Goal: Information Seeking & Learning: Learn about a topic

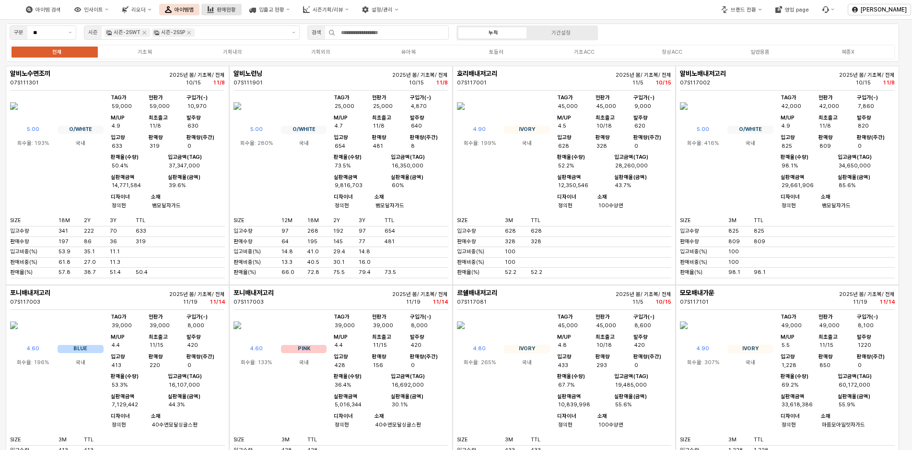
click at [236, 11] on div "판매현황" at bounding box center [226, 10] width 19 height 6
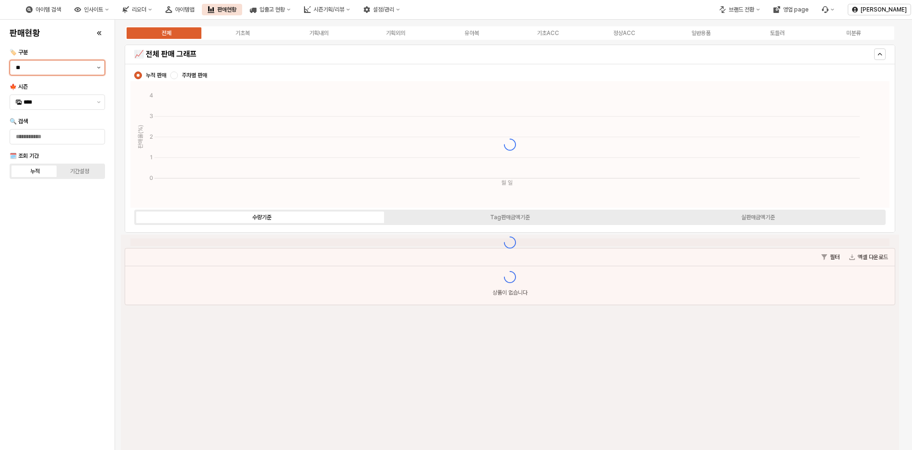
click at [97, 71] on button "제안 사항 표시" at bounding box center [99, 67] width 12 height 14
click at [97, 72] on button "제안 사항 표시" at bounding box center [99, 67] width 12 height 14
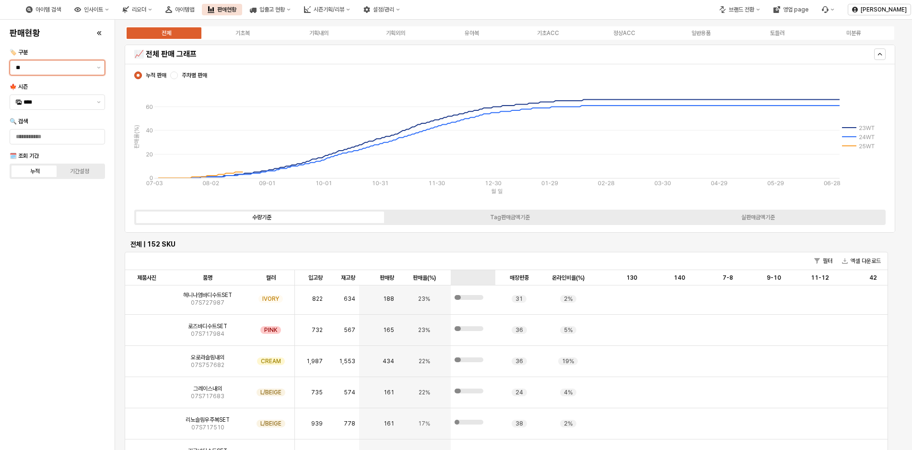
scroll to position [144, 0]
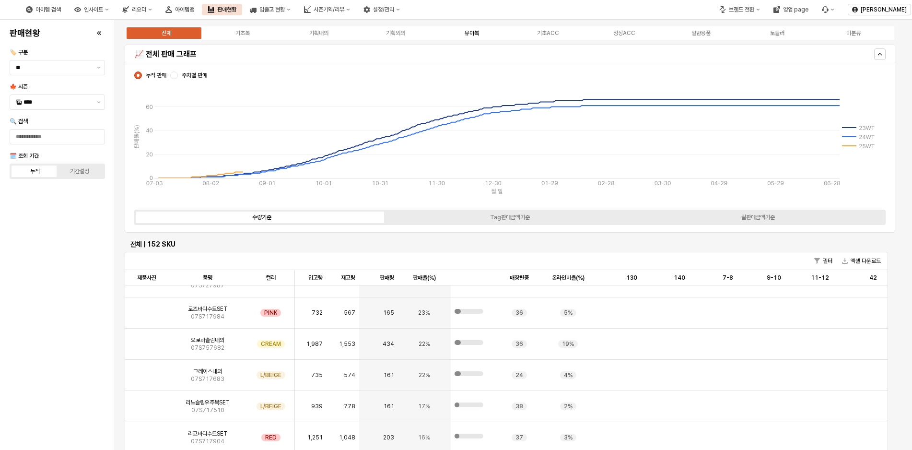
click at [467, 33] on div "유아복" at bounding box center [472, 33] width 14 height 7
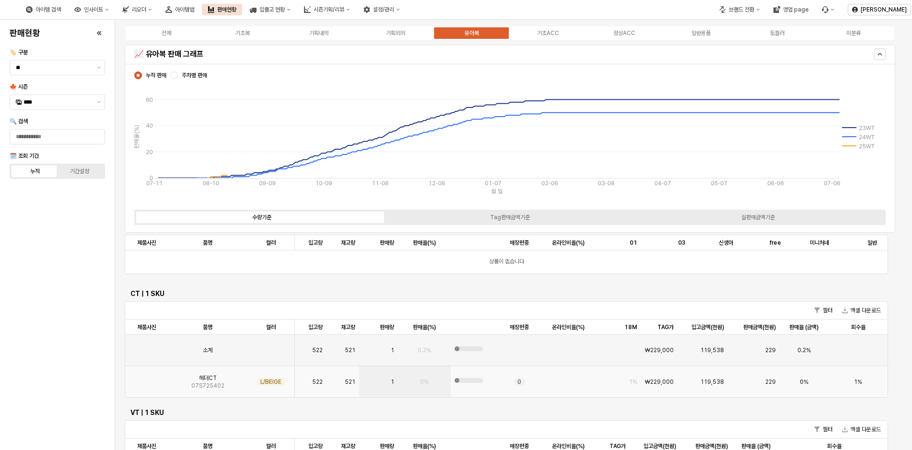
scroll to position [720, 0]
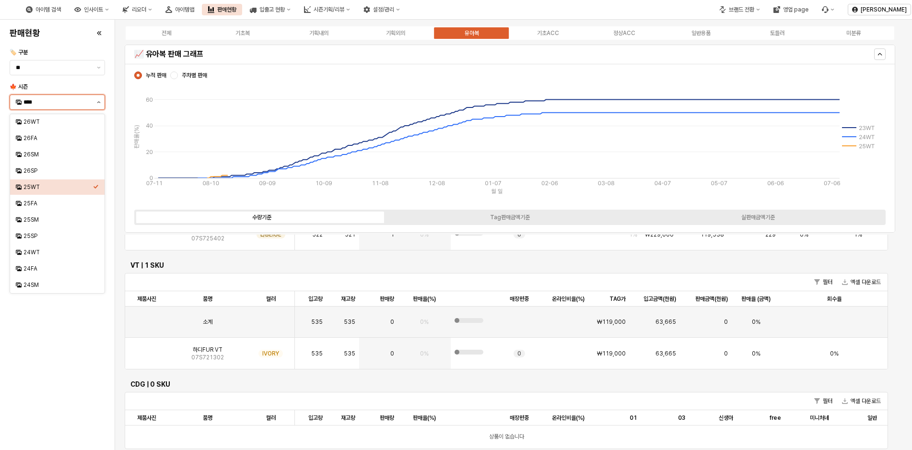
click at [98, 104] on button "제안 사항 표시" at bounding box center [99, 102] width 12 height 14
click at [37, 251] on div "24WT" at bounding box center [59, 253] width 70 height 8
type input "****"
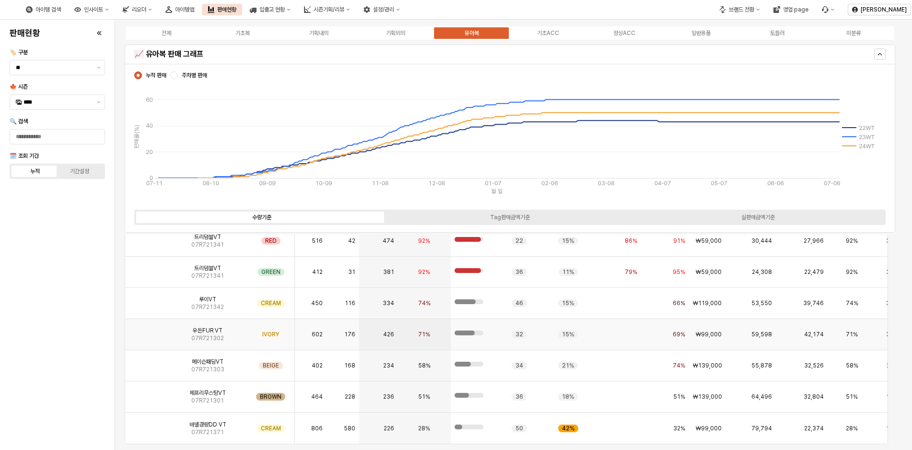
scroll to position [877, 0]
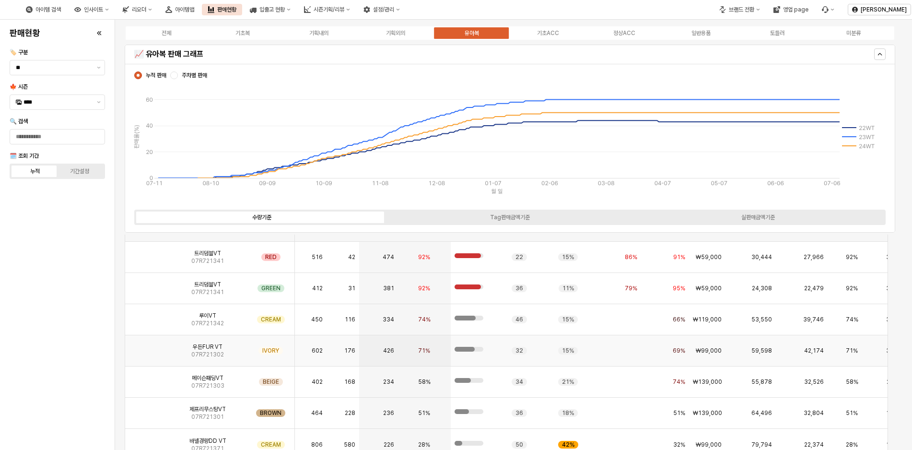
click at [147, 347] on img "App Frame" at bounding box center [147, 347] width 0 height 0
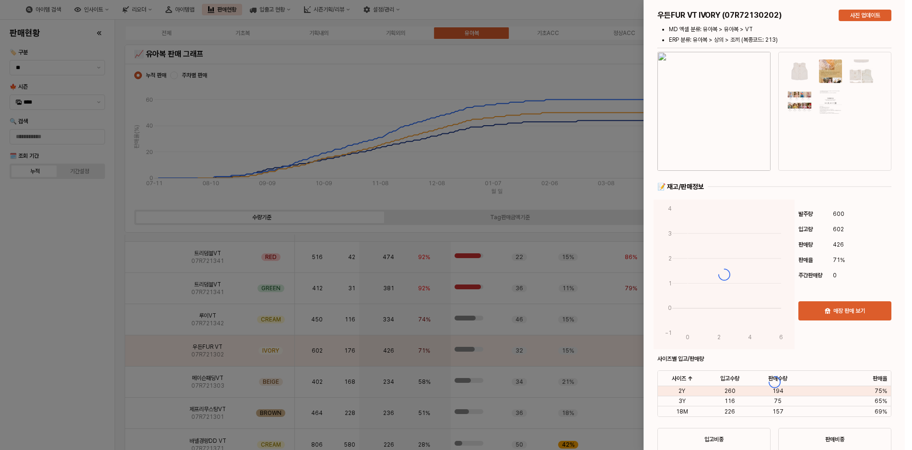
click at [290, 157] on div at bounding box center [456, 225] width 912 height 450
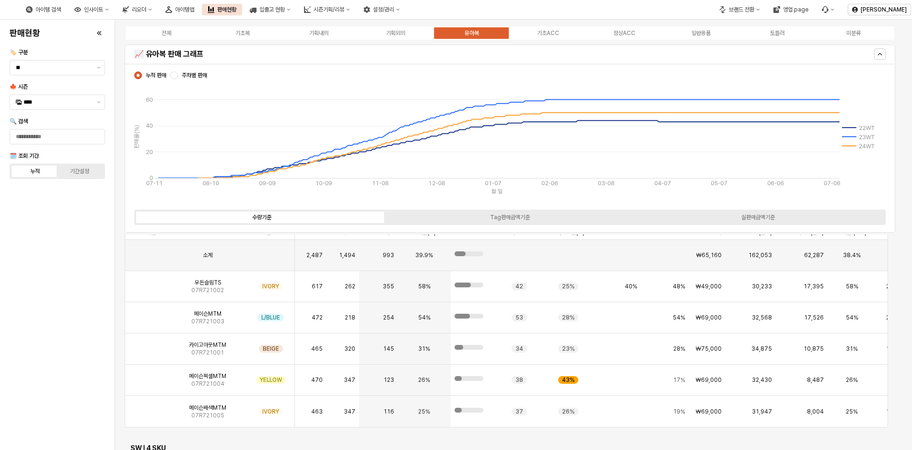
scroll to position [1405, 0]
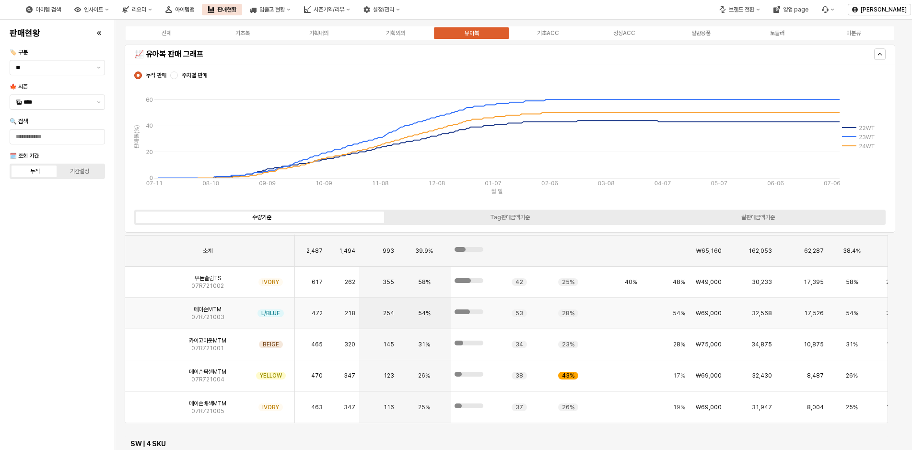
click at [147, 309] on img "App Frame" at bounding box center [147, 309] width 0 height 0
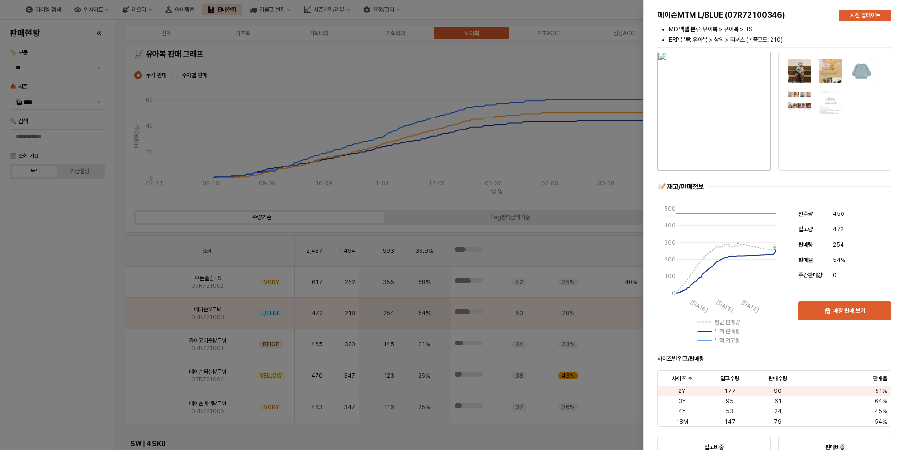
click at [47, 371] on div at bounding box center [456, 225] width 912 height 450
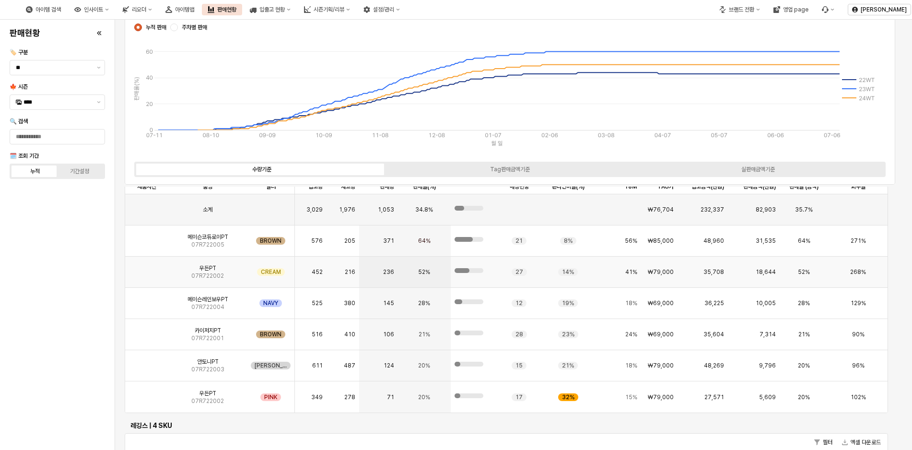
scroll to position [1836, 0]
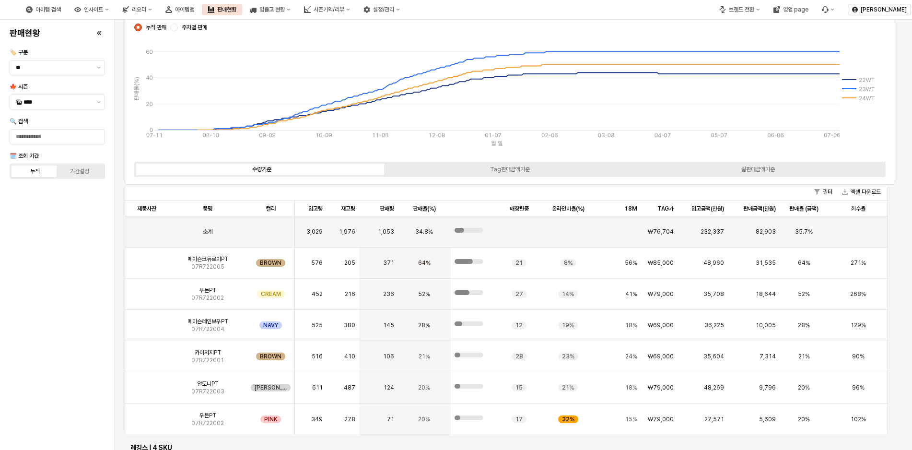
click at [97, 285] on div "판매현황 🏷️ 구분 ** 🍁 시즌 **** 🔍 검색 🗓️ 조회 기간 누적 기간설정" at bounding box center [57, 235] width 103 height 423
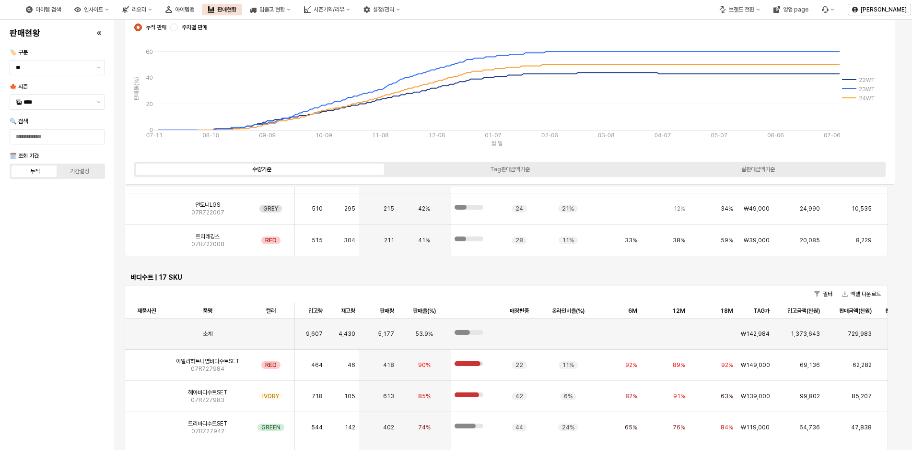
scroll to position [2268, 0]
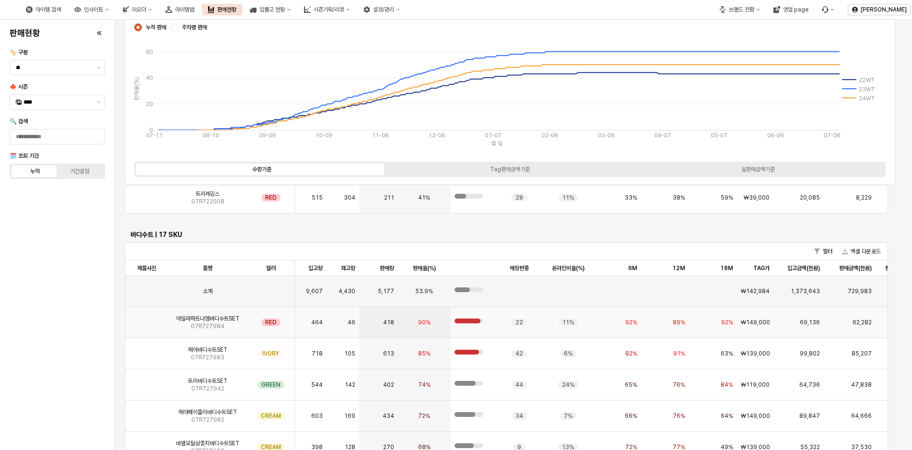
click at [147, 319] on img "App Frame" at bounding box center [147, 319] width 0 height 0
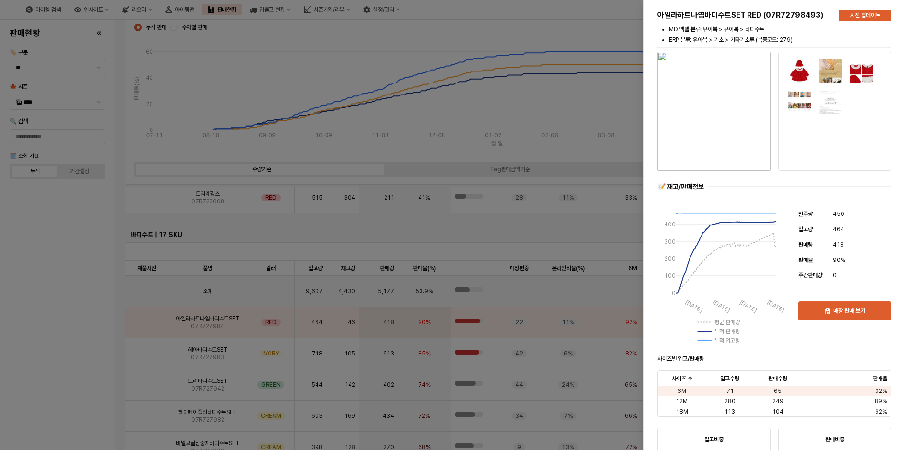
click at [36, 294] on div at bounding box center [456, 225] width 912 height 450
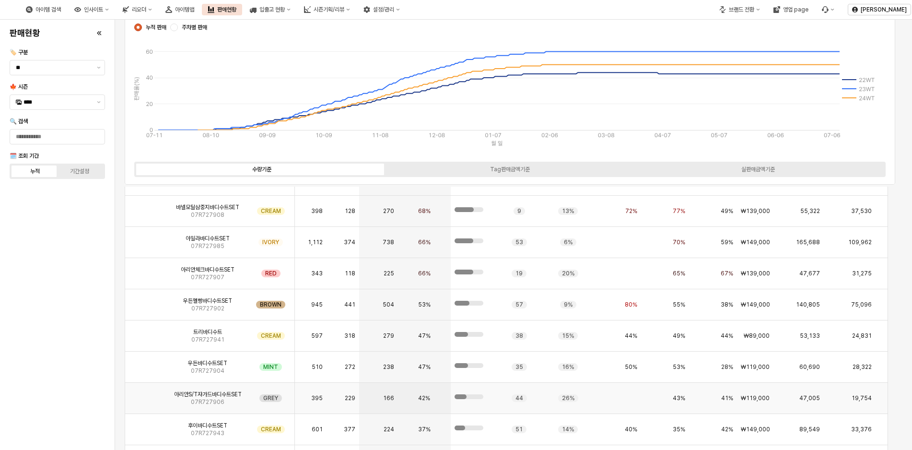
scroll to position [2364, 0]
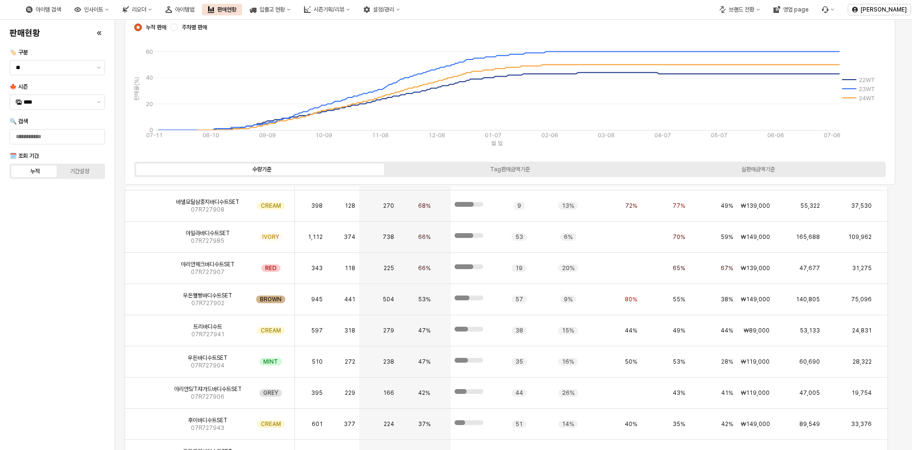
click at [94, 376] on div "판매현황 🏷️ 구분 ** 🍁 시즌 **** 🔍 검색 🗓️ 조회 기간 누적 기간설정" at bounding box center [57, 235] width 103 height 423
click at [147, 389] on img "App Frame" at bounding box center [147, 389] width 0 height 0
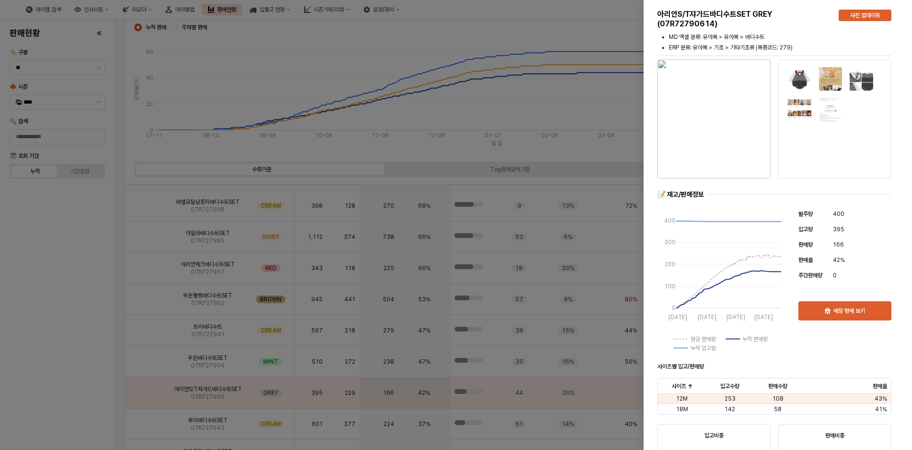
click at [103, 341] on div at bounding box center [456, 225] width 912 height 450
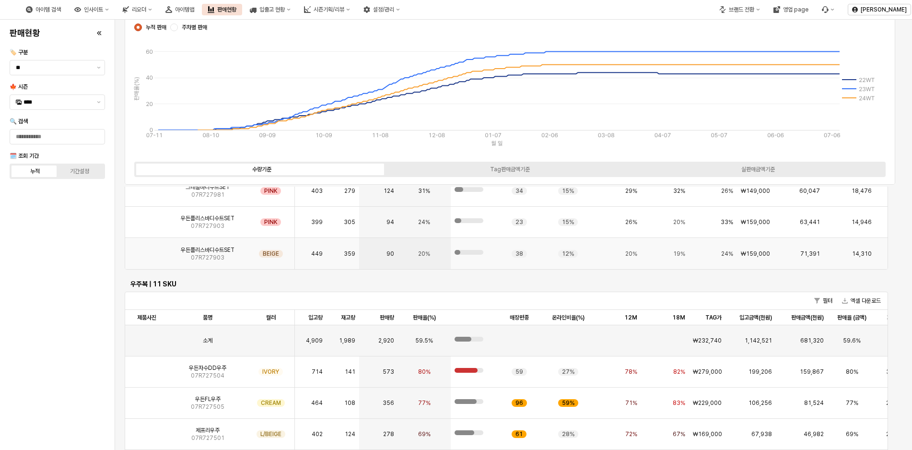
scroll to position [2748, 0]
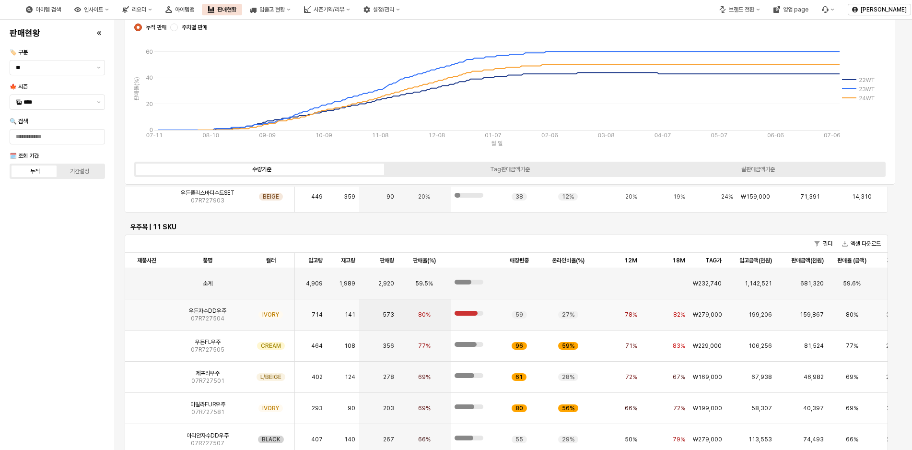
click at [147, 311] on img "App Frame" at bounding box center [147, 311] width 0 height 0
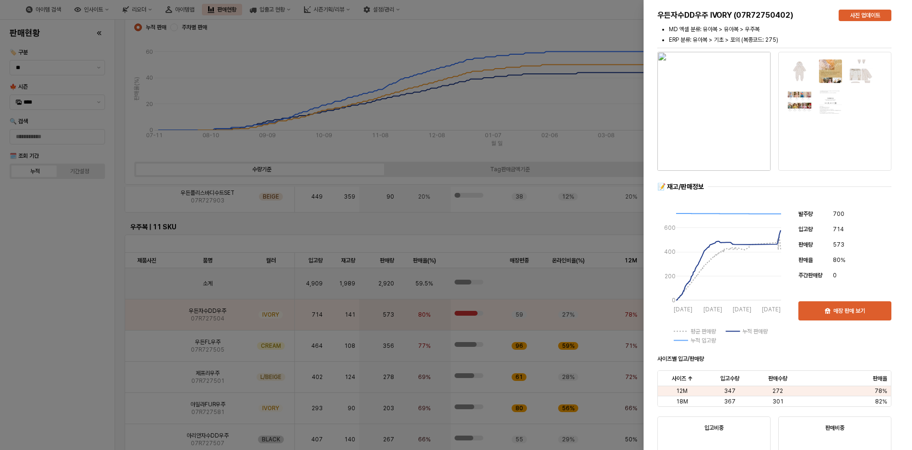
click at [84, 321] on div at bounding box center [456, 225] width 912 height 450
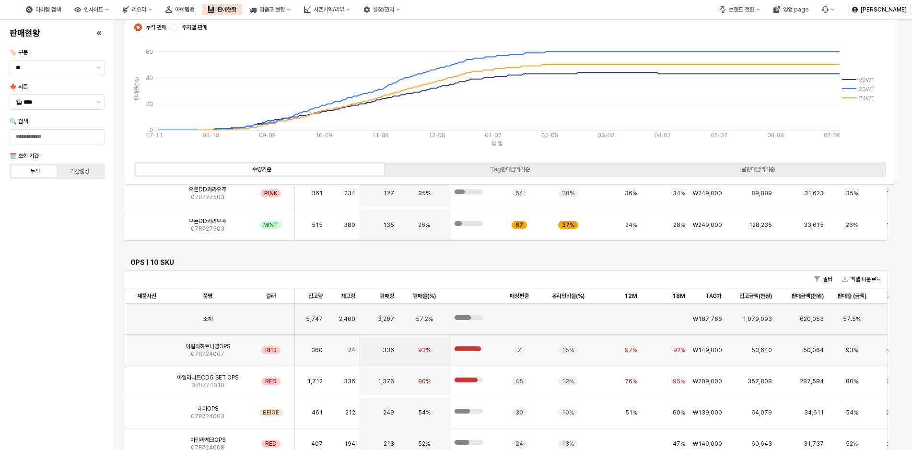
scroll to position [3180, 0]
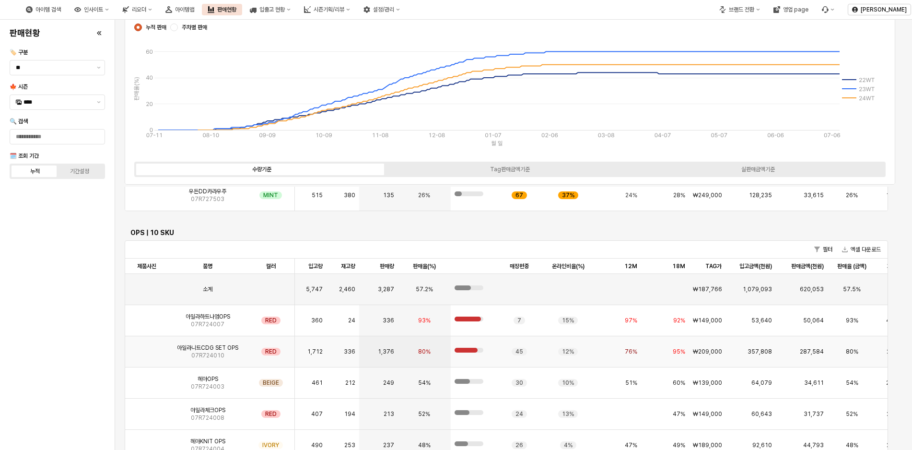
click at [147, 348] on img "App Frame" at bounding box center [147, 348] width 0 height 0
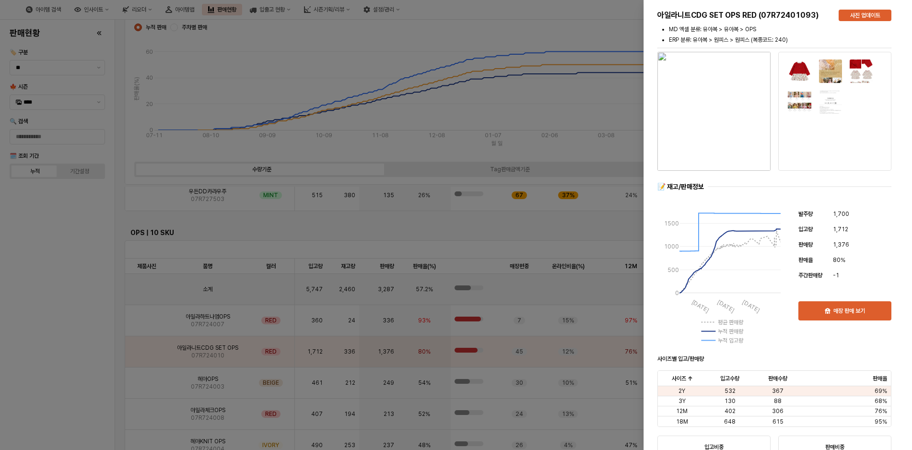
click at [98, 314] on div at bounding box center [456, 225] width 912 height 450
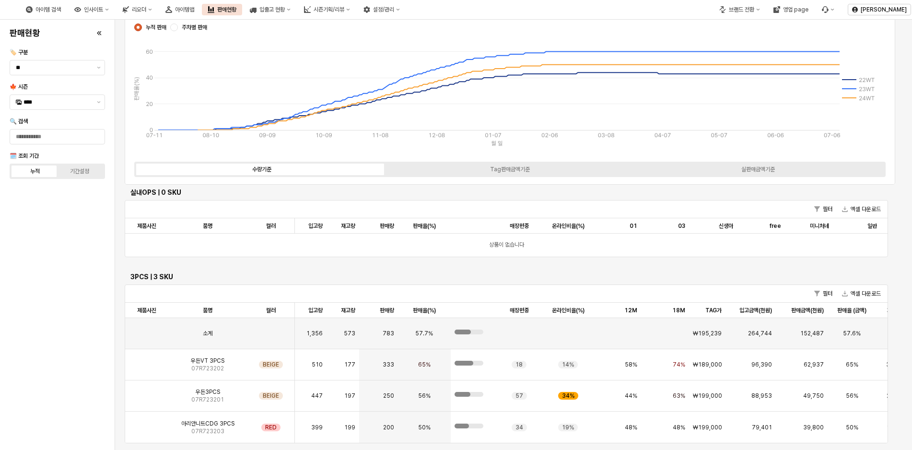
scroll to position [3707, 0]
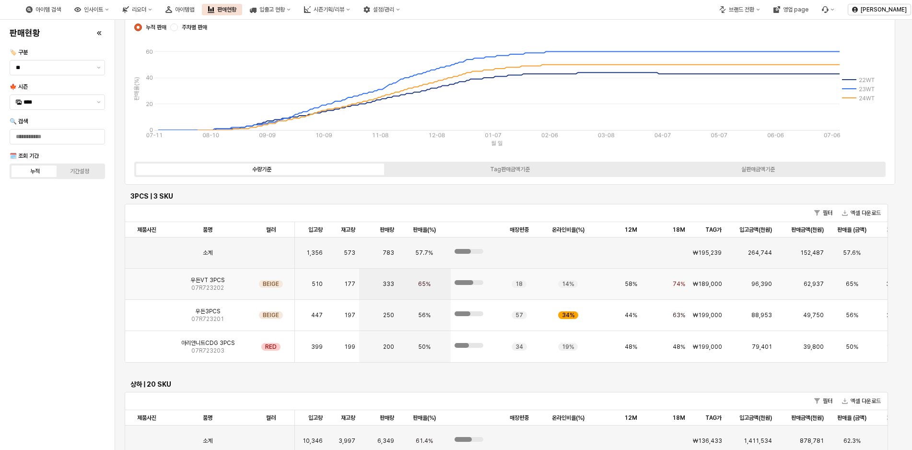
click at [190, 282] on div "우든VT 3PCS 07R723202" at bounding box center [207, 284] width 79 height 31
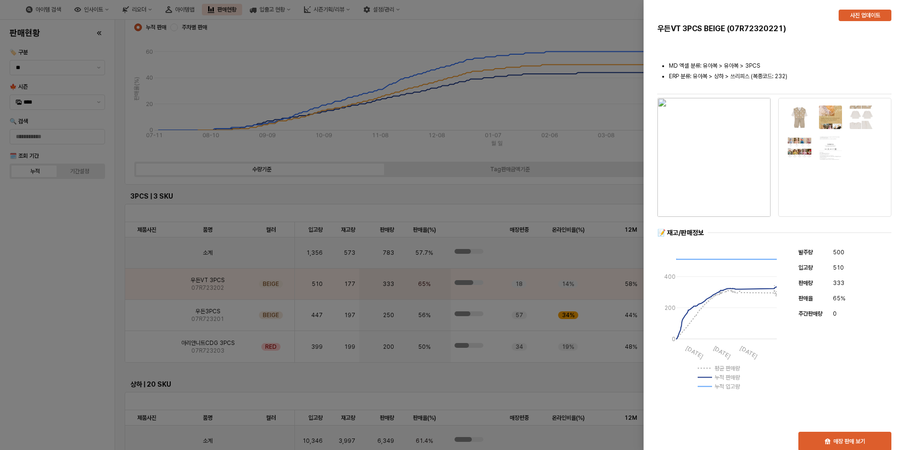
click at [128, 298] on div at bounding box center [456, 225] width 912 height 450
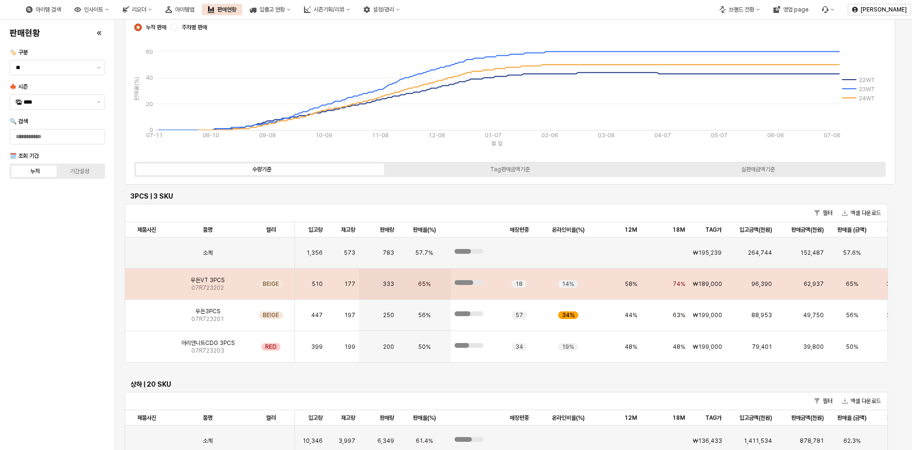
click at [147, 280] on img "App Frame" at bounding box center [147, 280] width 0 height 0
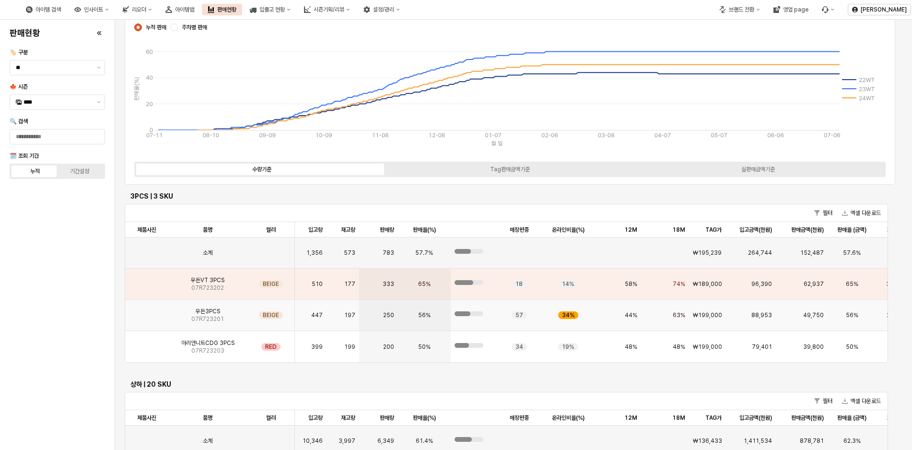
click at [147, 311] on img "App Frame" at bounding box center [147, 311] width 0 height 0
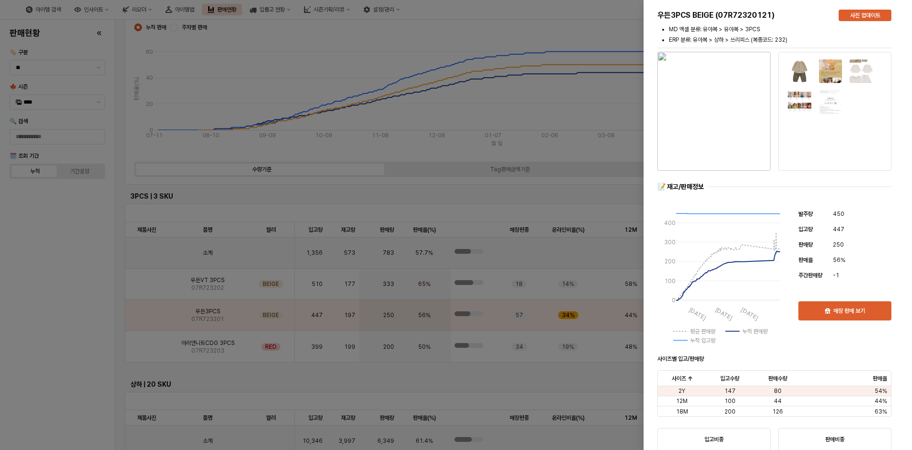
click at [142, 344] on div at bounding box center [456, 225] width 912 height 450
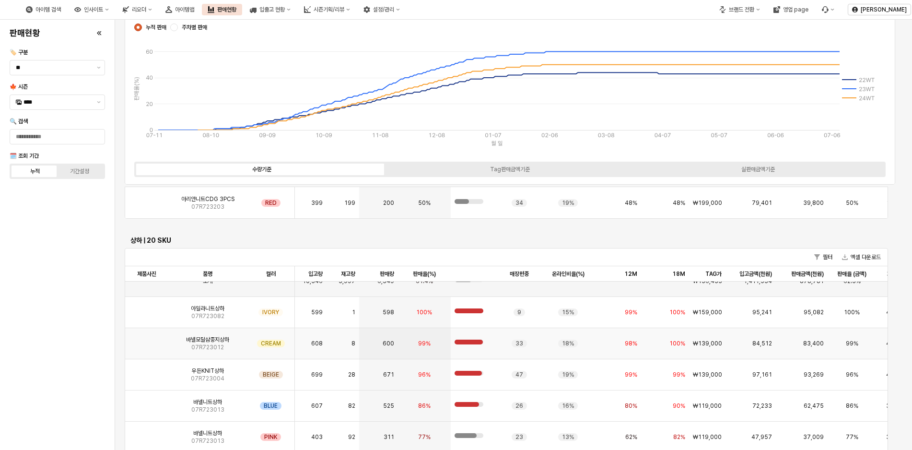
scroll to position [0, 0]
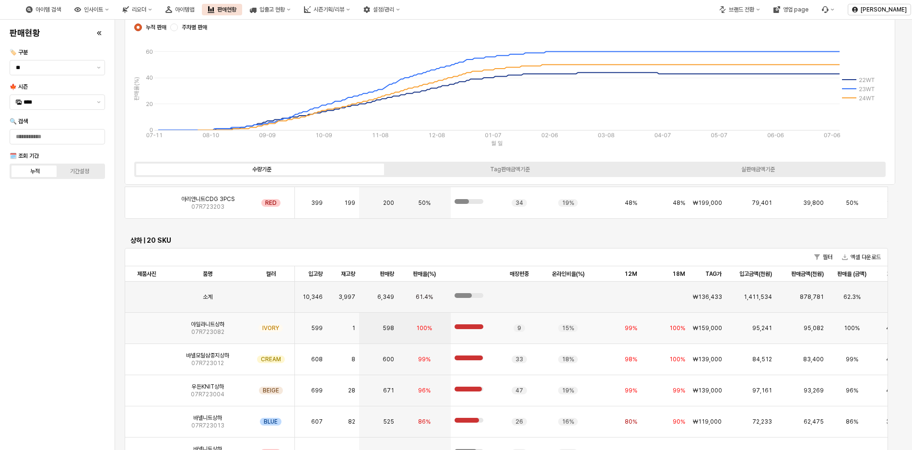
click at [147, 324] on img "App Frame" at bounding box center [147, 324] width 0 height 0
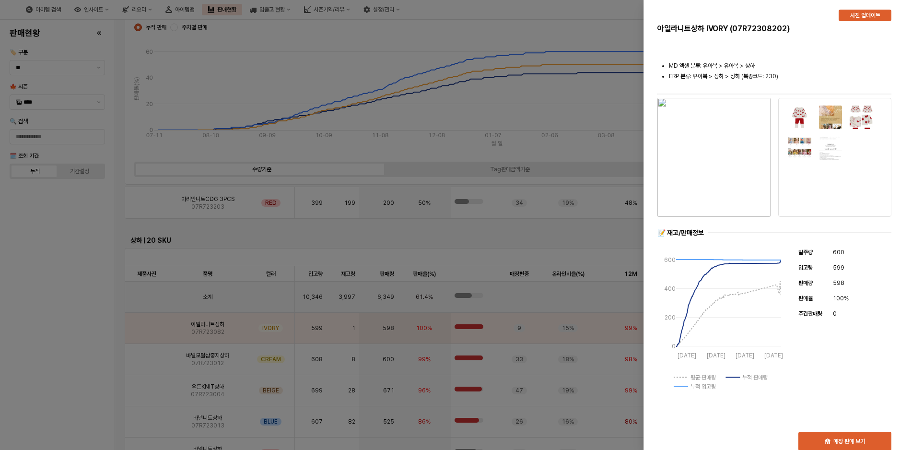
click at [94, 345] on div at bounding box center [456, 225] width 912 height 450
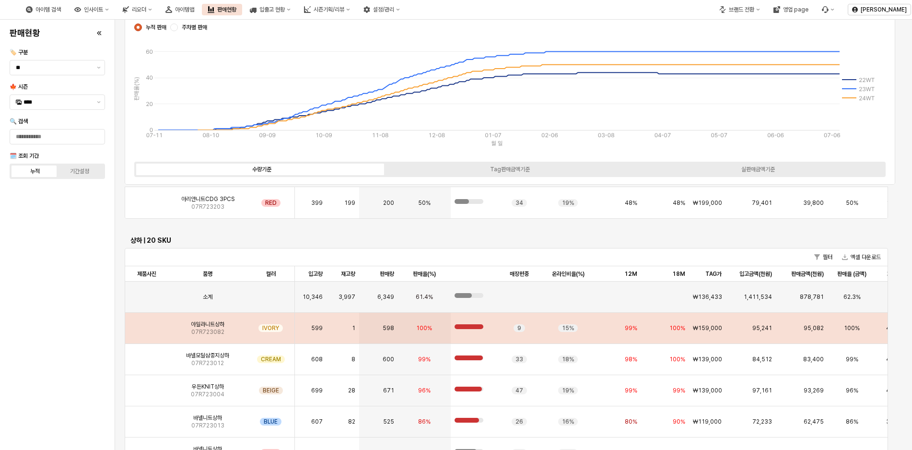
click at [193, 335] on span "07R723082" at bounding box center [207, 332] width 33 height 8
click at [147, 324] on img "App Frame" at bounding box center [147, 324] width 0 height 0
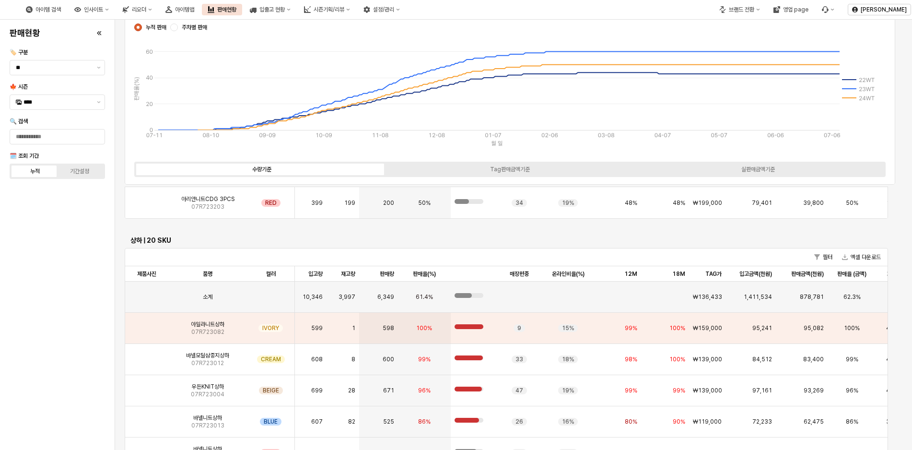
click at [66, 276] on div "판매현황 🏷️ 구분 ** 🍁 시즌 **** 🔍 검색 🗓️ 조회 기간 누적 기간설정" at bounding box center [57, 235] width 103 height 423
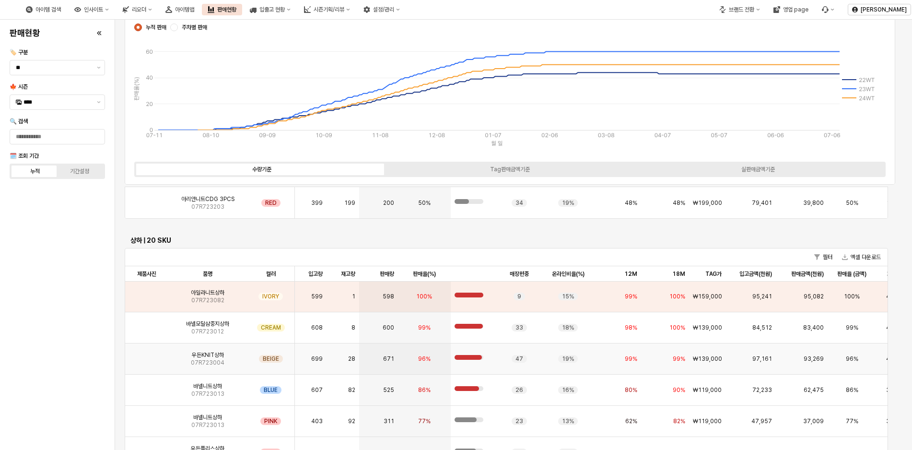
scroll to position [48, 0]
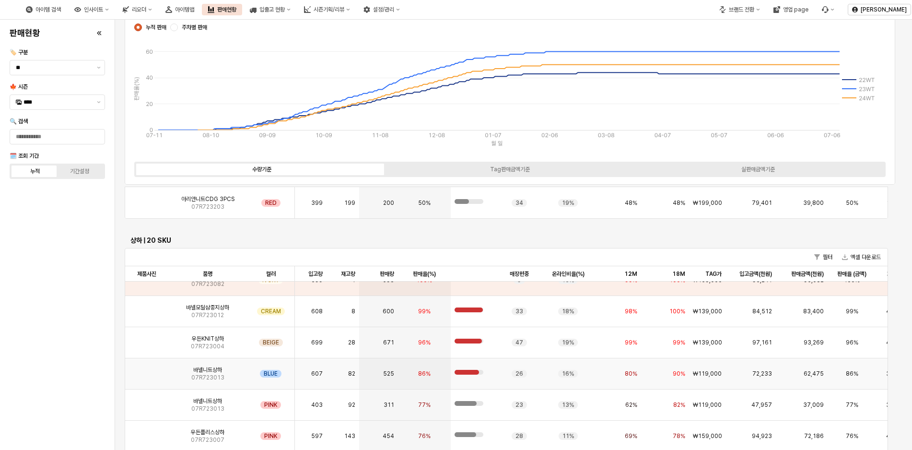
click at [147, 370] on img "App Frame" at bounding box center [147, 370] width 0 height 0
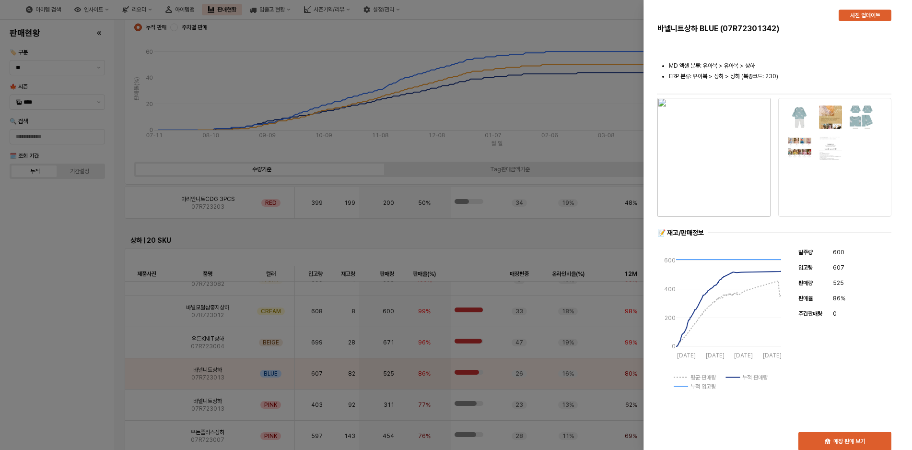
click at [79, 370] on div at bounding box center [456, 225] width 912 height 450
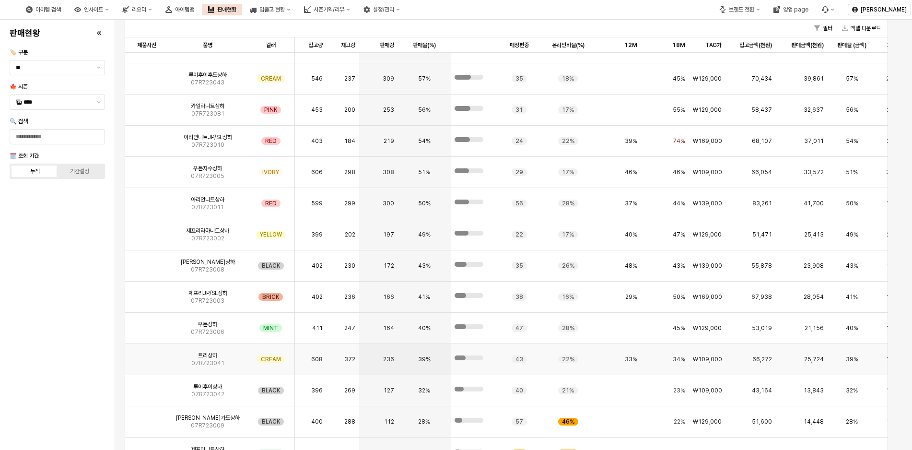
scroll to position [240, 0]
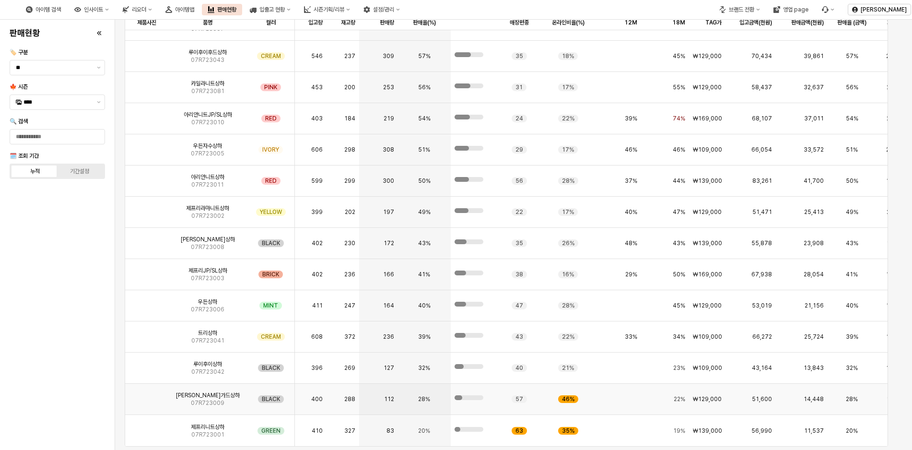
click at [147, 395] on img "App Frame" at bounding box center [147, 395] width 0 height 0
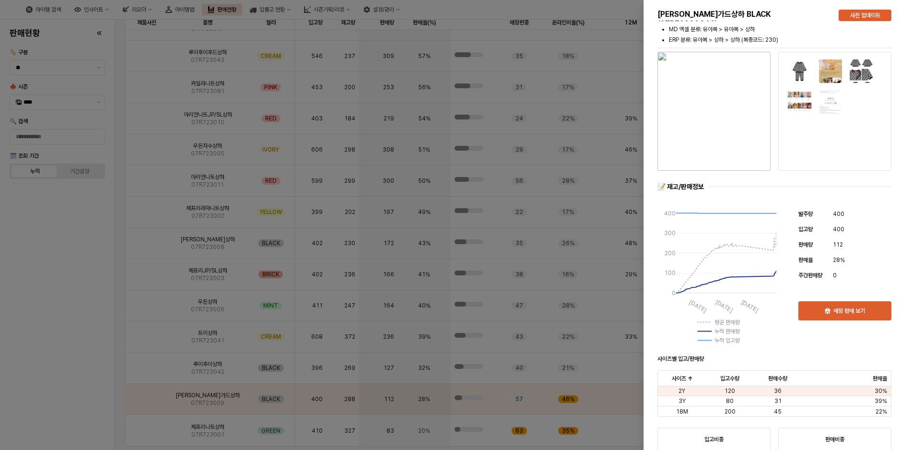
click at [55, 246] on div at bounding box center [456, 225] width 912 height 450
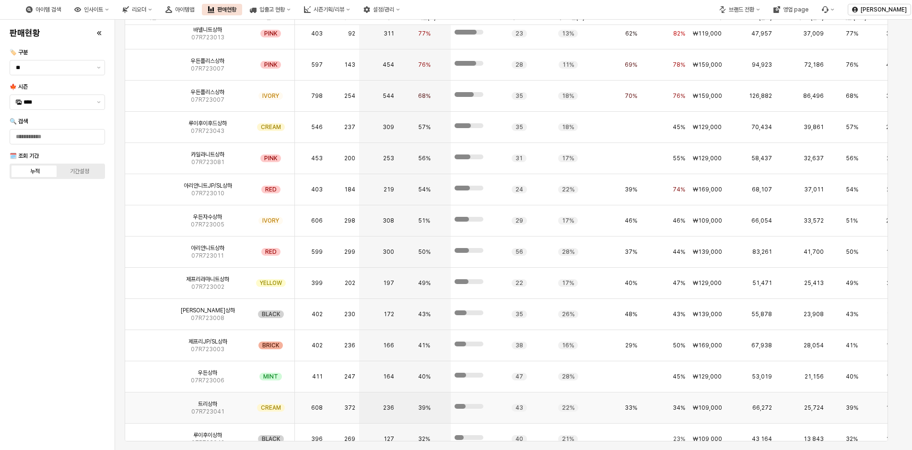
scroll to position [54, 0]
